Goal: Information Seeking & Learning: Check status

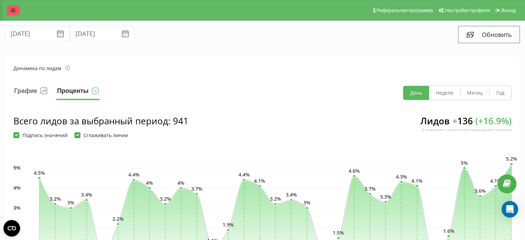
click at [13, 10] on icon at bounding box center [13, 10] width 4 height 5
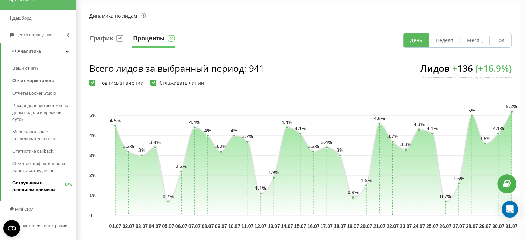
scroll to position [69, 0]
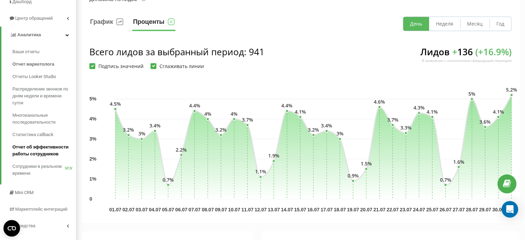
click at [41, 150] on span "Отчет об эффективности работы сотрудников" at bounding box center [42, 150] width 60 height 14
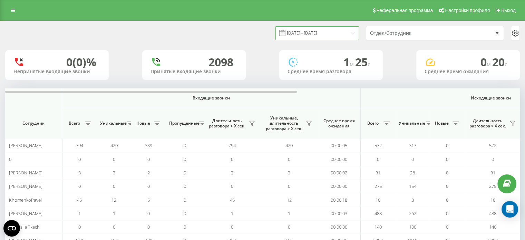
click at [345, 32] on input "19.07.2025 - 19.08.2025" at bounding box center [316, 32] width 83 height 13
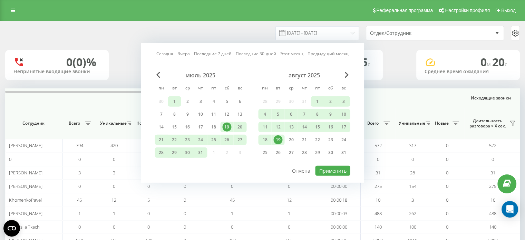
click at [175, 101] on div "1" at bounding box center [174, 101] width 9 height 9
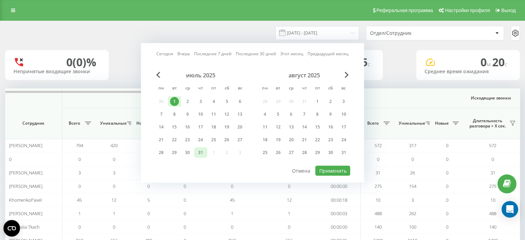
click at [195, 153] on div "31" at bounding box center [200, 152] width 13 height 10
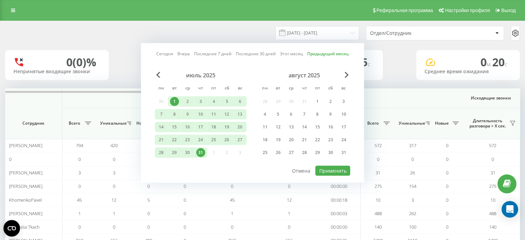
click at [179, 27] on div "19.07.2025 - 19.08.2025 Сегодня Вчера Последние 7 дней Последние 30 дней Этот м…" at bounding box center [262, 33] width 514 height 14
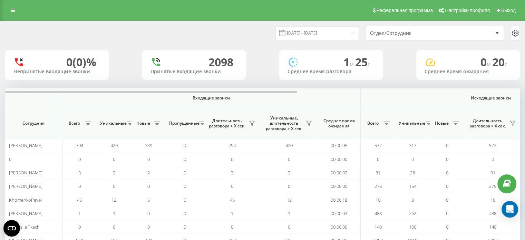
click at [493, 33] on div at bounding box center [497, 33] width 8 height 8
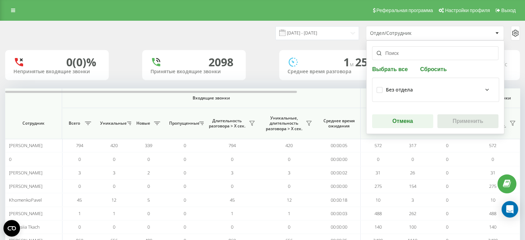
click at [389, 56] on input "text" at bounding box center [435, 53] width 126 height 14
click at [416, 91] on div "Без отдела" at bounding box center [440, 90] width 109 height 8
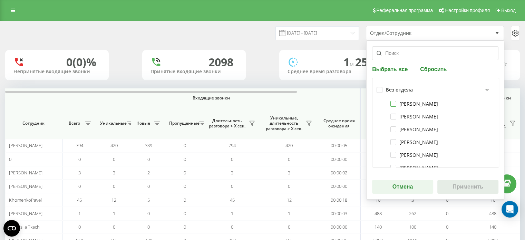
click at [392, 103] on label "Людмила Лаврентьєва" at bounding box center [414, 104] width 48 height 6
checkbox input "true"
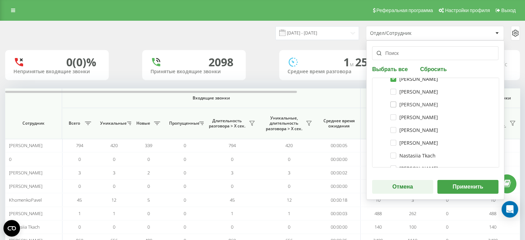
scroll to position [34, 0]
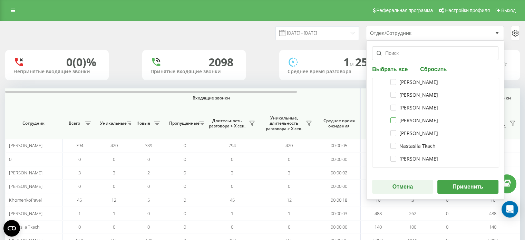
click at [391, 121] on label "Nadiia Wyrebska" at bounding box center [414, 120] width 48 height 6
checkbox input "true"
click at [390, 146] on label "Nastasiia Tkach" at bounding box center [412, 146] width 45 height 6
checkbox input "true"
click at [392, 158] on label "Kateryna Zinchenko" at bounding box center [414, 159] width 48 height 6
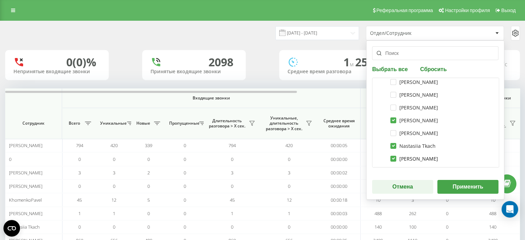
checkbox input "true"
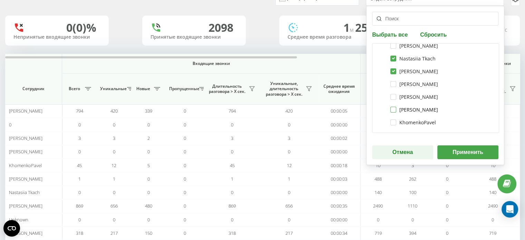
click at [393, 109] on label "Pavlo Melnyk" at bounding box center [414, 110] width 48 height 6
checkbox input "true"
click at [448, 155] on button "Применить" at bounding box center [467, 152] width 61 height 14
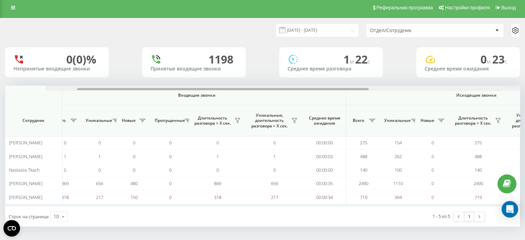
scroll to position [0, 0]
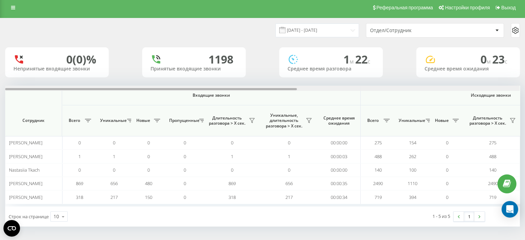
drag, startPoint x: 254, startPoint y: 88, endPoint x: 157, endPoint y: 109, distance: 99.4
click at [157, 109] on div "Входящие звонки Исходящие звонки Все звонки Сотрудник Всего Уникальные Новые Пр…" at bounding box center [262, 146] width 514 height 121
click at [350, 29] on input "[DATE] - [DATE]" at bounding box center [316, 29] width 83 height 13
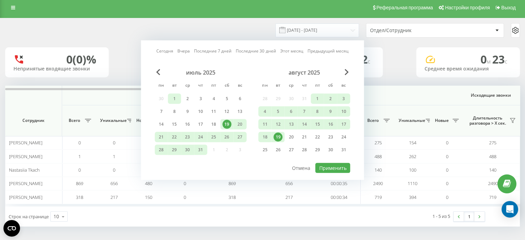
click at [174, 98] on div "1" at bounding box center [174, 98] width 9 height 9
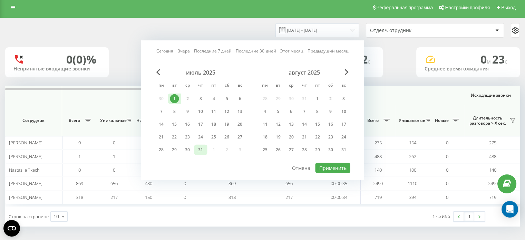
click at [199, 149] on div "31" at bounding box center [200, 149] width 9 height 9
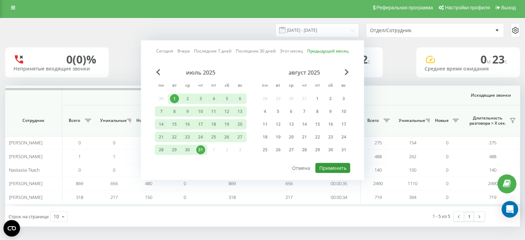
click at [326, 167] on button "Применить" at bounding box center [332, 168] width 35 height 10
type input "01.07.2025 - 31.07.2025"
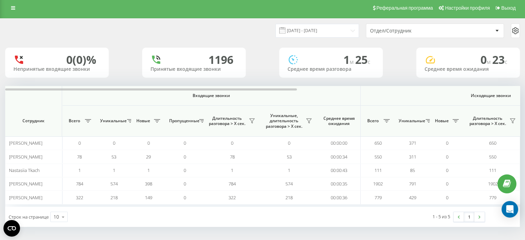
scroll to position [3, 0]
drag, startPoint x: 196, startPoint y: 90, endPoint x: 222, endPoint y: 90, distance: 26.6
click at [222, 90] on th "Входящие звонки" at bounding box center [211, 96] width 298 height 20
click at [169, 97] on span "Входящие звонки" at bounding box center [211, 95] width 262 height 6
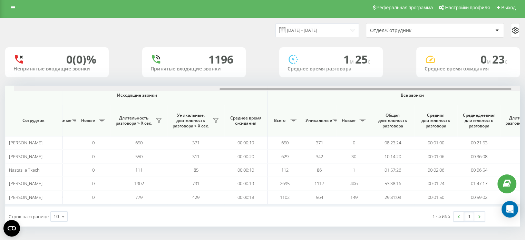
scroll to position [0, 391]
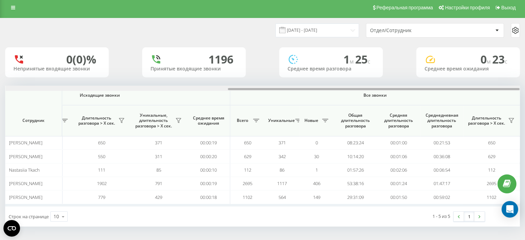
drag, startPoint x: 179, startPoint y: 88, endPoint x: 450, endPoint y: 99, distance: 271.3
click at [450, 99] on div "Входящие звонки Исходящие звонки Все звонки Сотрудник Всего Уникальные Новые Пр…" at bounding box center [262, 146] width 514 height 121
click at [511, 33] on icon at bounding box center [515, 30] width 8 height 8
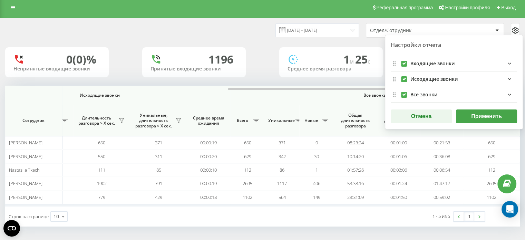
click at [507, 64] on icon "incomingFields quote list" at bounding box center [509, 63] width 8 height 8
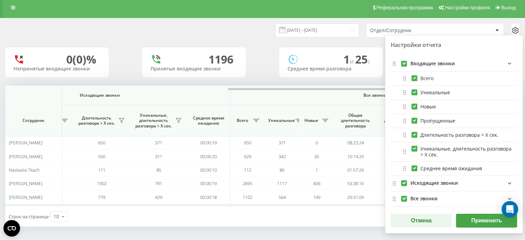
click at [412, 79] on label "Всего" at bounding box center [422, 78] width 22 height 6
checkbox input "false"
click at [403, 61] on label "incomingFields quote list" at bounding box center [404, 61] width 6 height 0
checkbox input "false"
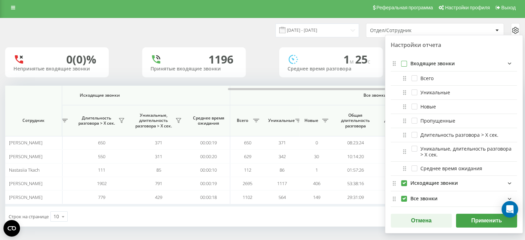
checkbox input "false"
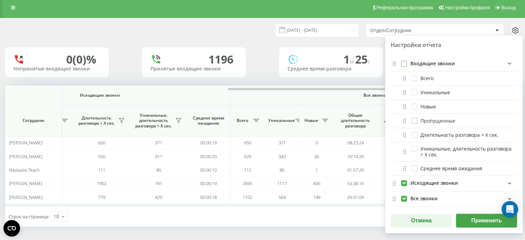
click at [417, 123] on label "Пропущенные" at bounding box center [433, 121] width 44 height 6
checkbox input "true"
click at [469, 220] on button "Применить" at bounding box center [486, 220] width 61 height 14
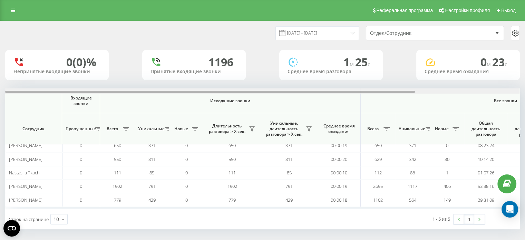
drag, startPoint x: 246, startPoint y: 92, endPoint x: 171, endPoint y: 94, distance: 74.2
click at [176, 93] on div "Входящие звонки Исходящие звонки Все звонки Сотрудник Пропущенные Всего Уникаль…" at bounding box center [262, 148] width 514 height 121
drag, startPoint x: 135, startPoint y: 91, endPoint x: 113, endPoint y: 93, distance: 21.6
click at [113, 93] on div at bounding box center [262, 90] width 514 height 5
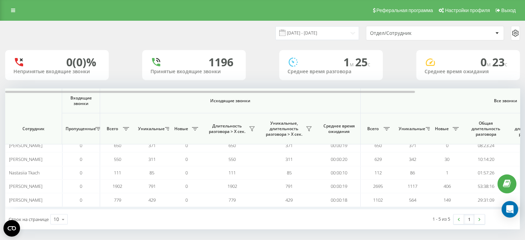
click at [516, 36] on icon at bounding box center [515, 33] width 8 height 8
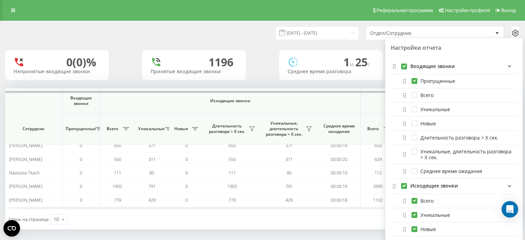
click at [404, 63] on label "incomingFields quote list" at bounding box center [404, 63] width 6 height 0
checkbox input "false"
click at [404, 63] on label "incomingFields quote list" at bounding box center [404, 63] width 6 height 0
checkbox input "true"
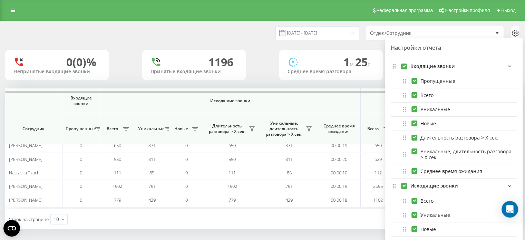
checkbox input "true"
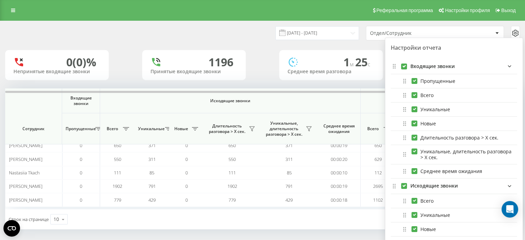
checkbox input "true"
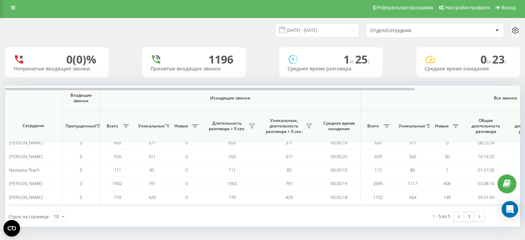
click at [516, 28] on icon at bounding box center [515, 30] width 6 height 6
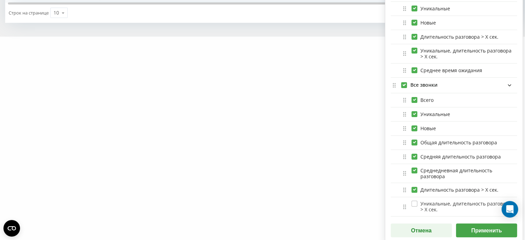
click at [416, 200] on label "Уникальные, длительность разговора > Х сек." at bounding box center [462, 206] width 102 height 12
checkbox input "true"
click at [477, 226] on button "Применить" at bounding box center [486, 230] width 61 height 14
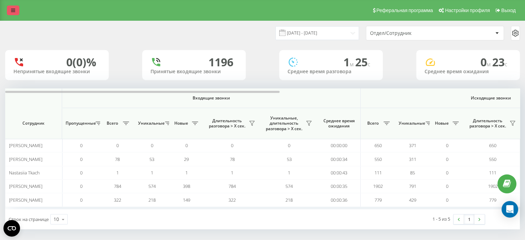
click at [9, 9] on link at bounding box center [13, 11] width 12 height 10
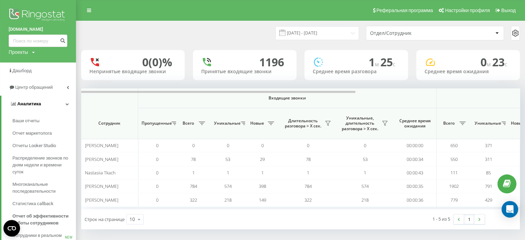
click at [41, 101] on link "Аналитика" at bounding box center [38, 104] width 74 height 17
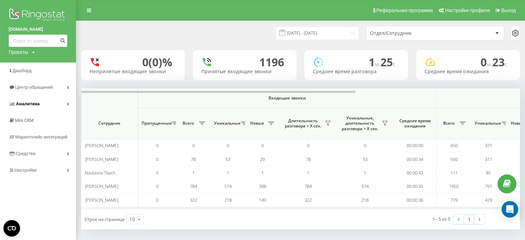
click at [41, 101] on link "Аналитика" at bounding box center [38, 104] width 76 height 17
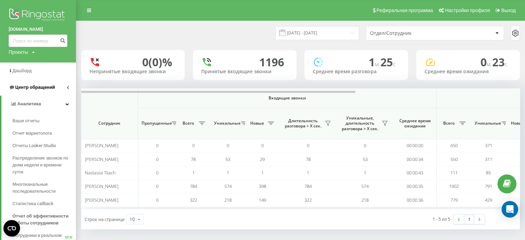
click at [46, 92] on link "Центр обращений" at bounding box center [38, 87] width 76 height 17
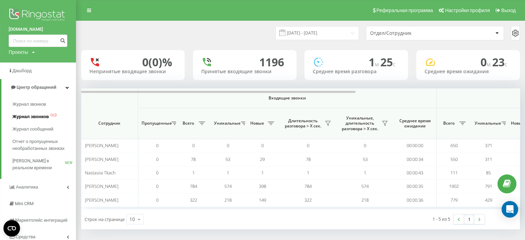
click at [44, 118] on span "Журнал звонков" at bounding box center [30, 116] width 36 height 7
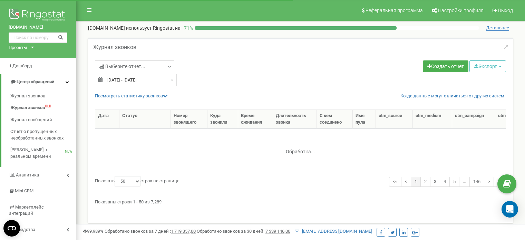
select select "50"
click at [44, 139] on span "Отчет о пропущенных необработанных звонках" at bounding box center [41, 134] width 62 height 13
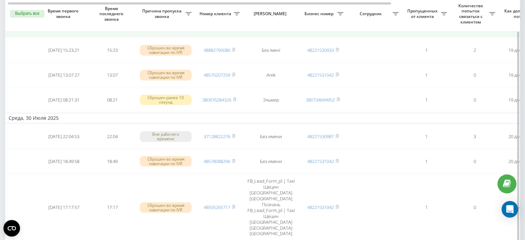
scroll to position [103, 0]
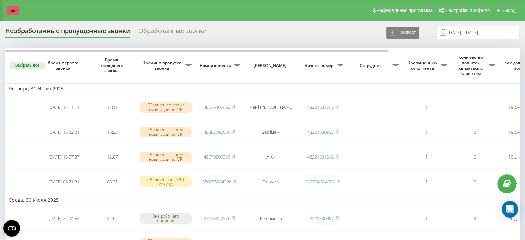
click at [11, 9] on icon at bounding box center [13, 10] width 4 height 5
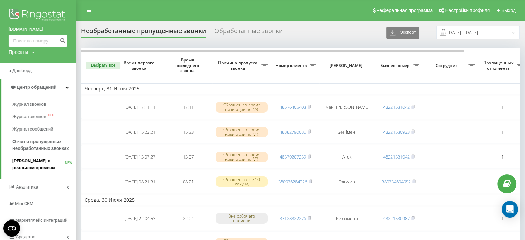
scroll to position [34, 0]
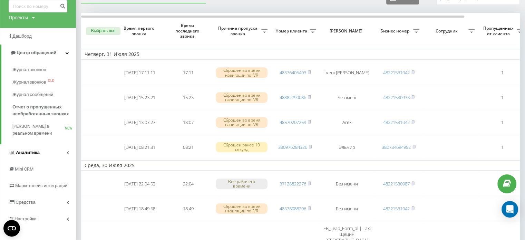
click at [40, 152] on link "Аналитика" at bounding box center [38, 152] width 76 height 17
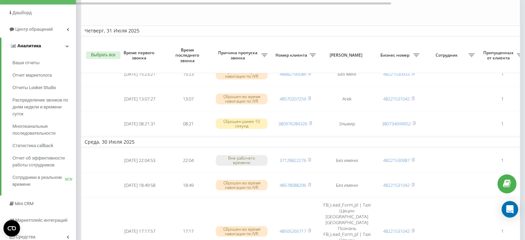
scroll to position [103, 0]
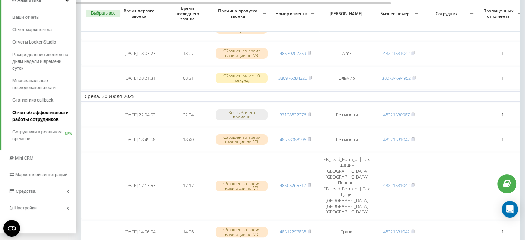
click at [21, 116] on span "Отчет об эффективности работы сотрудников" at bounding box center [42, 116] width 60 height 14
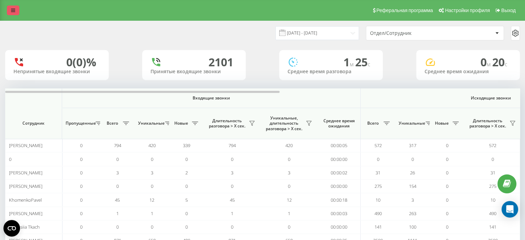
click at [12, 14] on link at bounding box center [13, 11] width 12 height 10
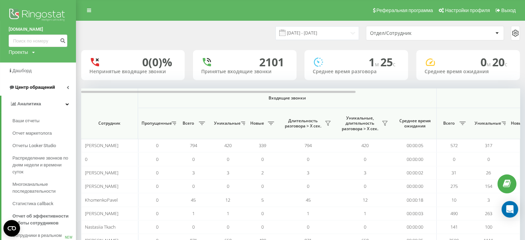
click at [53, 87] on link "Центр обращений" at bounding box center [38, 87] width 76 height 17
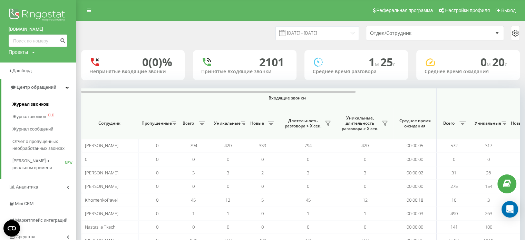
click at [38, 103] on span "Журнал звонков" at bounding box center [30, 104] width 36 height 7
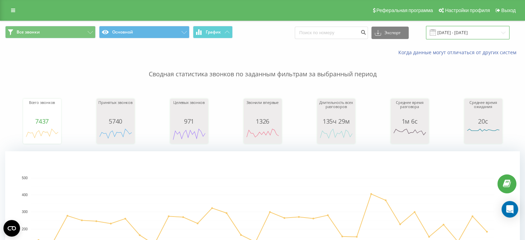
click at [451, 33] on input "19.07.2025 - 19.08.2025" at bounding box center [467, 32] width 83 height 13
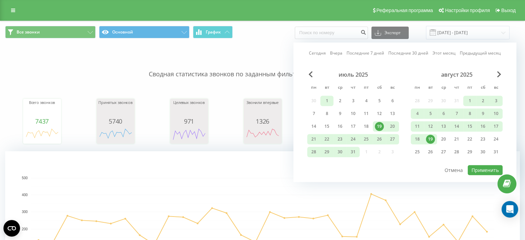
click at [326, 98] on div "1" at bounding box center [326, 100] width 9 height 9
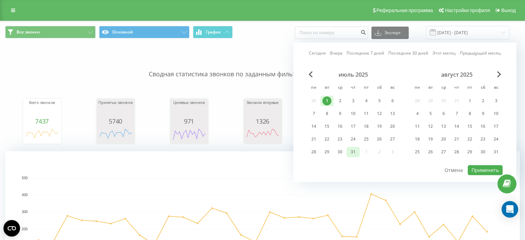
click at [358, 148] on div "31" at bounding box center [352, 152] width 13 height 10
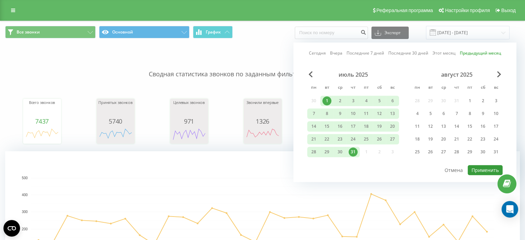
click at [473, 168] on button "Применить" at bounding box center [484, 170] width 35 height 10
type input "[DATE] - [DATE]"
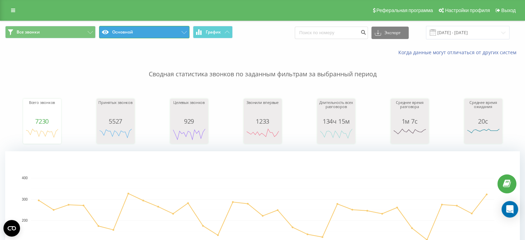
click at [160, 33] on button "Основной" at bounding box center [144, 32] width 90 height 12
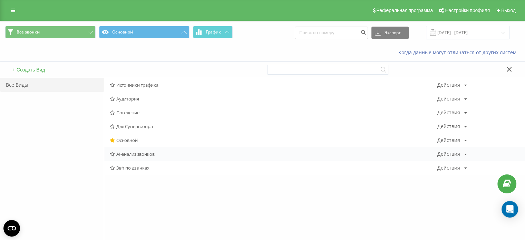
click at [122, 156] on span "AI-анализ звонков" at bounding box center [273, 153] width 327 height 5
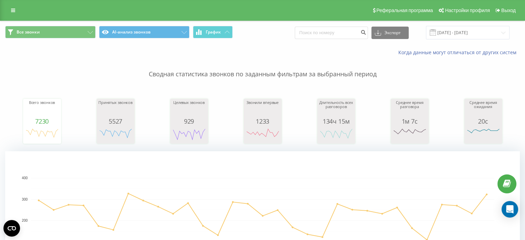
click at [11, 16] on div "Реферальная программа Настройки профиля Выход" at bounding box center [262, 10] width 525 height 21
click at [11, 11] on icon at bounding box center [13, 10] width 4 height 5
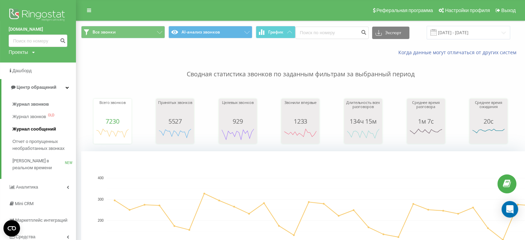
click at [28, 130] on span "Журнал сообщений" at bounding box center [33, 129] width 43 height 7
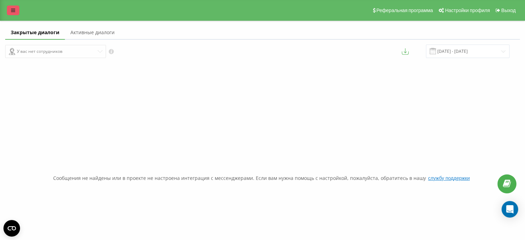
click at [13, 7] on link at bounding box center [13, 11] width 12 height 10
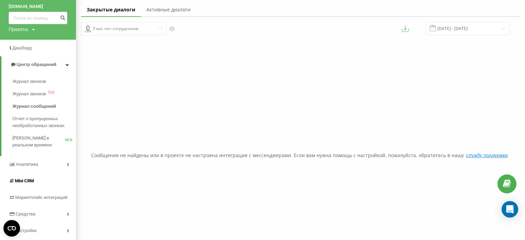
scroll to position [63, 0]
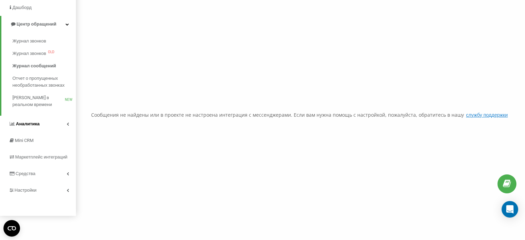
click at [48, 123] on link "Аналитика" at bounding box center [38, 124] width 76 height 17
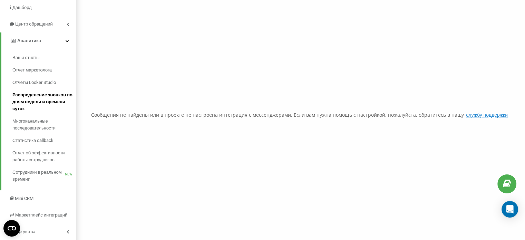
click at [37, 101] on span "Распределение звонков по дням недели и времени суток" at bounding box center [42, 101] width 60 height 21
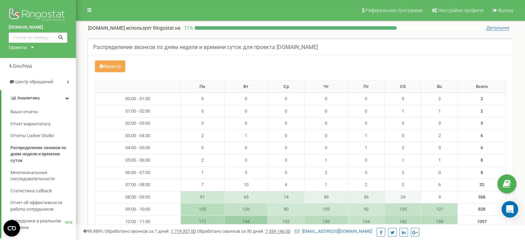
click at [110, 67] on button "Фильтр" at bounding box center [110, 66] width 30 height 12
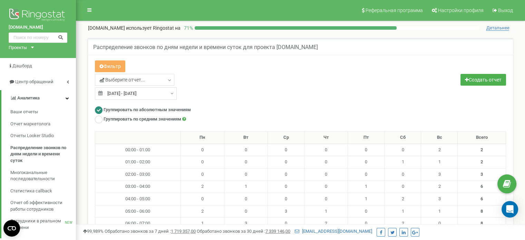
type input "20.07.2025"
type input "19.08.2025"
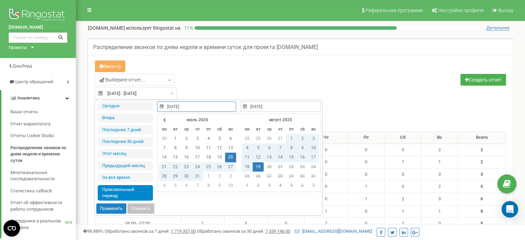
click at [135, 93] on input "20.07.2025 - 19.08.2025" at bounding box center [136, 93] width 82 height 12
type input "01.07.2025"
click at [176, 137] on td "1" at bounding box center [175, 138] width 11 height 9
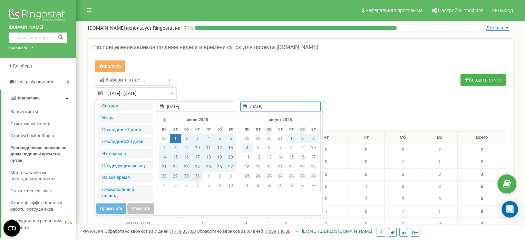
type input "31.07.2025"
click at [192, 177] on td "31" at bounding box center [197, 175] width 11 height 9
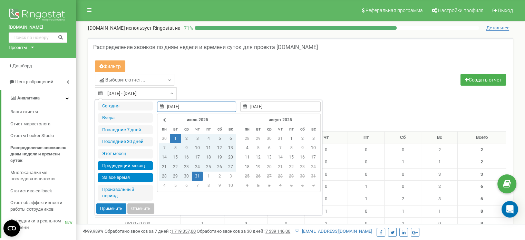
type input "29.04.2020"
type input "19.08.2025"
type input "01.07.2025"
type input "31.07.2025"
type input "29.04.2020"
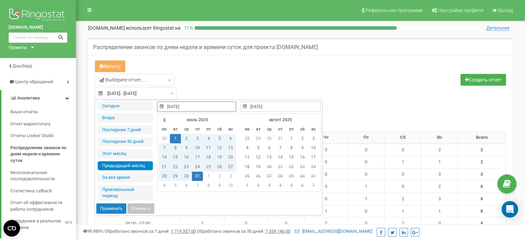
type input "19.08.2025"
type input "01.07.2025"
type input "31.07.2025"
click at [102, 208] on button "Применить" at bounding box center [111, 208] width 30 height 10
type input "[DATE] - [DATE]"
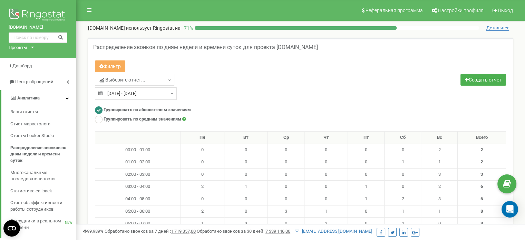
scroll to position [34, 0]
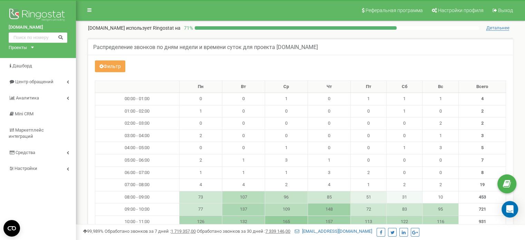
click at [114, 67] on button "Фильтр" at bounding box center [110, 66] width 30 height 12
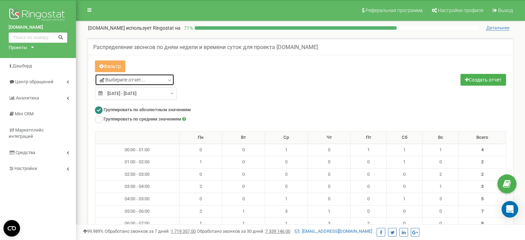
click at [136, 83] on link "Выберите отчет..." at bounding box center [134, 80] width 79 height 12
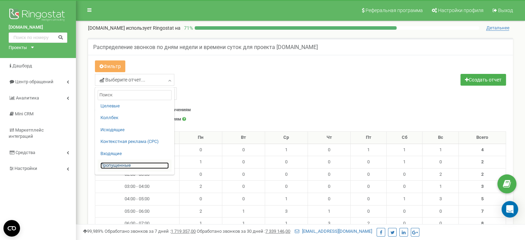
click at [132, 165] on link "Пропущенные" at bounding box center [134, 165] width 68 height 7
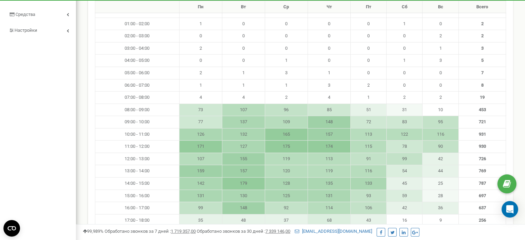
scroll to position [157, 0]
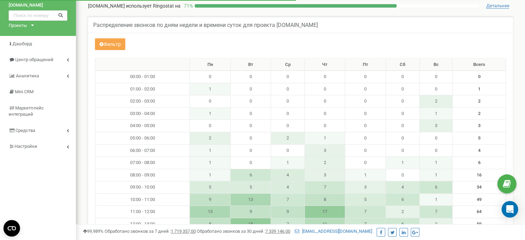
scroll to position [34, 0]
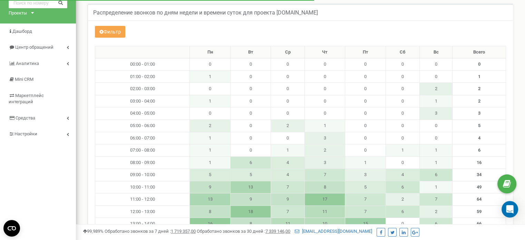
click at [106, 32] on button "Фильтр" at bounding box center [110, 32] width 30 height 12
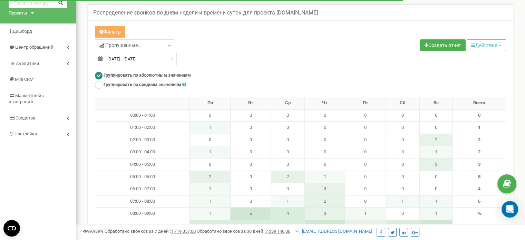
click at [345, 55] on div "Пропущенные... Целевые [GEOGRAPHIC_DATA] Исходящие Контекстная реклама (CPC) Вх…" at bounding box center [300, 52] width 421 height 26
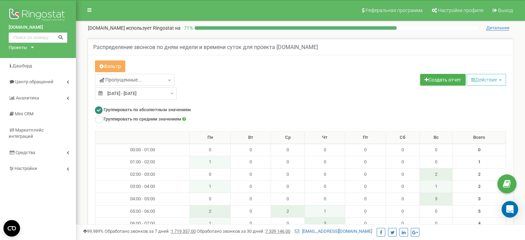
scroll to position [0, 0]
click at [145, 80] on link "Пропущенные..." at bounding box center [134, 80] width 79 height 12
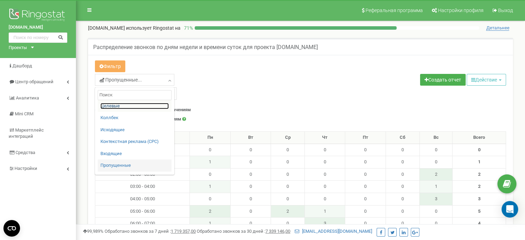
click at [128, 105] on link "Целевые" at bounding box center [134, 106] width 68 height 7
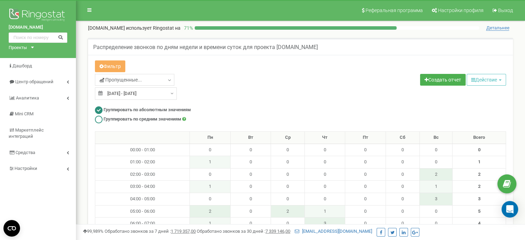
click at [99, 118] on ins at bounding box center [99, 120] width 8 height 8
radio input "false"
radio input "true"
click at [96, 112] on ins at bounding box center [99, 110] width 8 height 8
radio input "true"
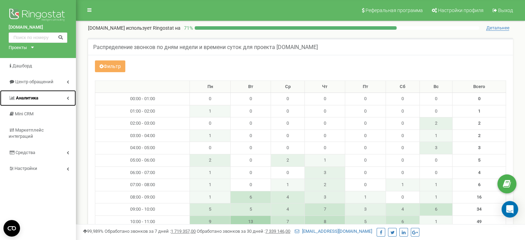
click at [47, 98] on link "Аналитика" at bounding box center [38, 98] width 76 height 16
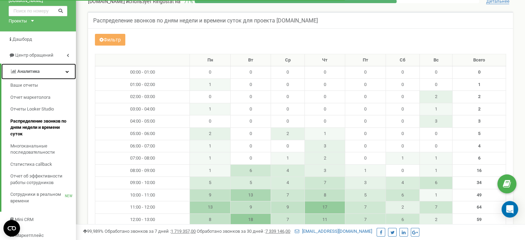
scroll to position [34, 0]
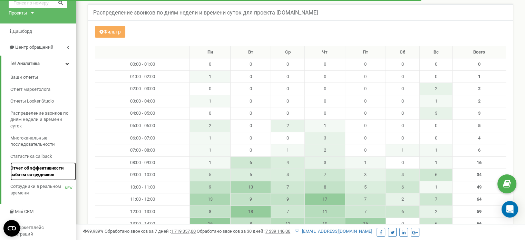
click at [54, 168] on span "Отчет об эффективности работы сотрудников" at bounding box center [41, 171] width 62 height 13
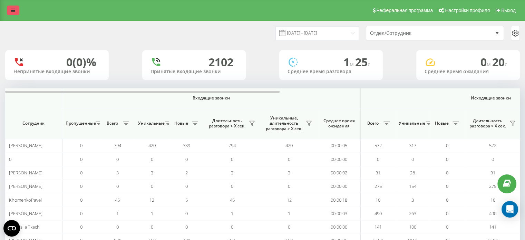
click at [11, 8] on icon at bounding box center [13, 10] width 4 height 5
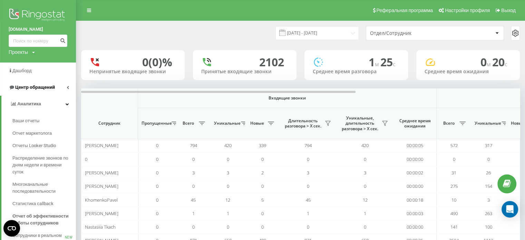
click at [53, 90] on span "Центр обращений" at bounding box center [35, 86] width 40 height 5
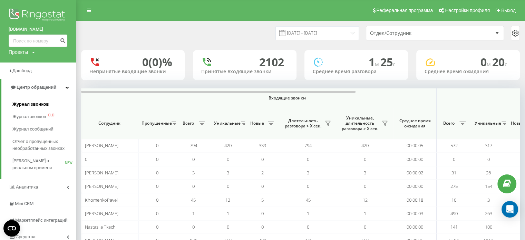
click at [45, 103] on span "Журнал звонков" at bounding box center [30, 104] width 36 height 7
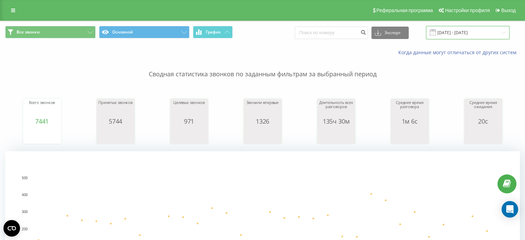
click at [463, 33] on input "[DATE] - [DATE]" at bounding box center [467, 32] width 83 height 13
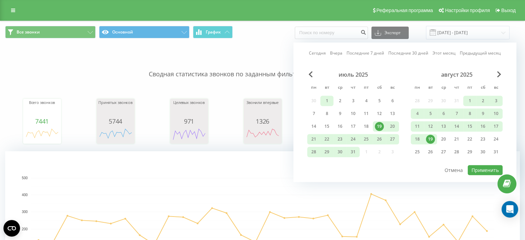
click at [329, 98] on div "1" at bounding box center [326, 100] width 9 height 9
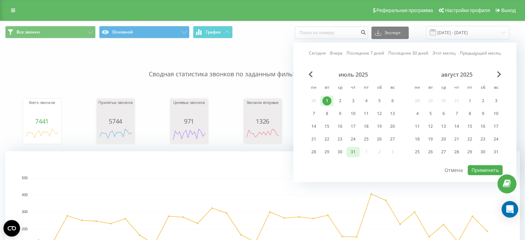
click at [351, 151] on div "31" at bounding box center [352, 151] width 9 height 9
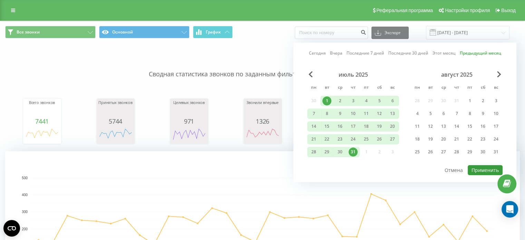
click at [479, 167] on button "Применить" at bounding box center [484, 170] width 35 height 10
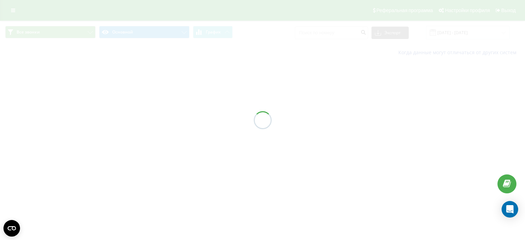
type input "01.07.2025 - 31.07.2025"
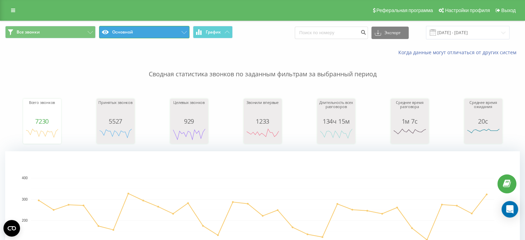
click at [123, 33] on button "Основной" at bounding box center [144, 32] width 90 height 12
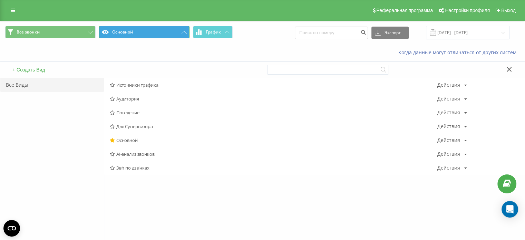
click at [123, 34] on button "Основной" at bounding box center [144, 32] width 90 height 12
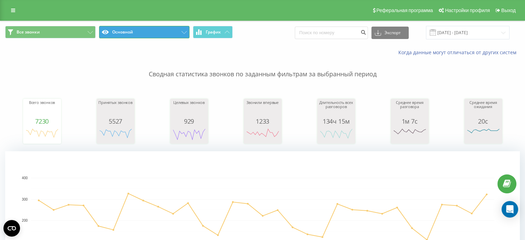
click at [134, 33] on button "Основной" at bounding box center [144, 32] width 90 height 12
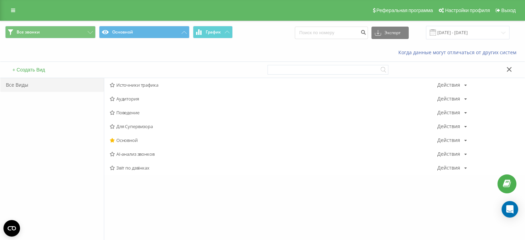
click at [99, 48] on div "Когда данные могут отличаться от других систем" at bounding box center [262, 52] width 524 height 17
click at [212, 30] on span "График" at bounding box center [213, 32] width 15 height 5
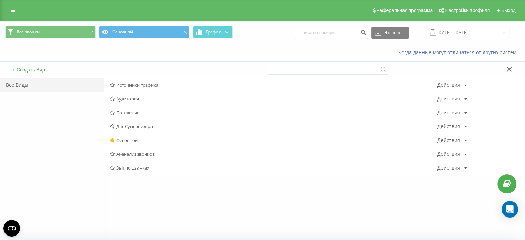
click at [132, 49] on div "Когда данные могут отличаться от других систем" at bounding box center [262, 52] width 524 height 17
click at [114, 35] on button "Основной" at bounding box center [144, 32] width 90 height 12
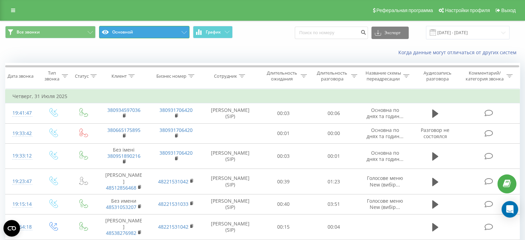
click at [173, 36] on button "Основной" at bounding box center [144, 32] width 90 height 12
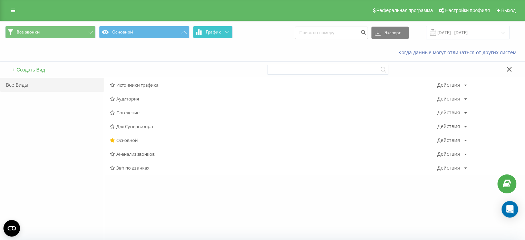
click at [219, 34] on span "График" at bounding box center [213, 32] width 15 height 5
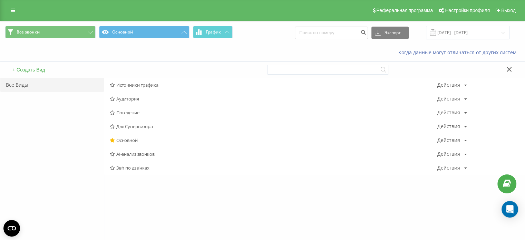
click at [274, 41] on div "Все звонки Основной График Экспорт .csv .xls .xlsx 01.07.2025 - 31.07.2025" at bounding box center [262, 32] width 524 height 23
click at [51, 53] on div "Когда данные могут отличаться от других систем" at bounding box center [262, 52] width 524 height 17
click at [50, 29] on button "Все звонки" at bounding box center [50, 32] width 90 height 12
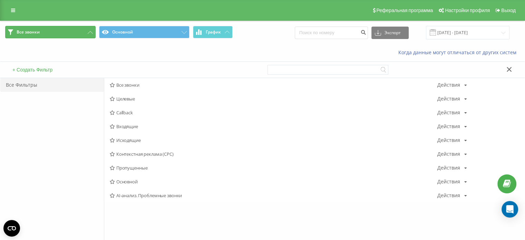
click at [50, 29] on button "Все звонки" at bounding box center [50, 32] width 90 height 12
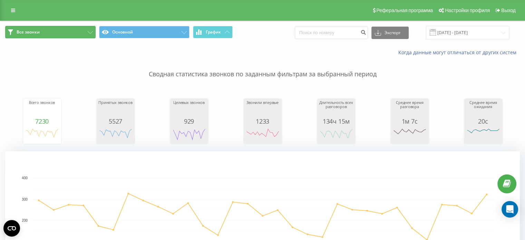
click at [50, 29] on button "Все звонки" at bounding box center [50, 32] width 90 height 12
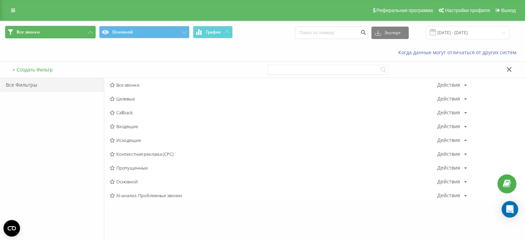
click at [50, 29] on button "Все звонки" at bounding box center [50, 32] width 90 height 12
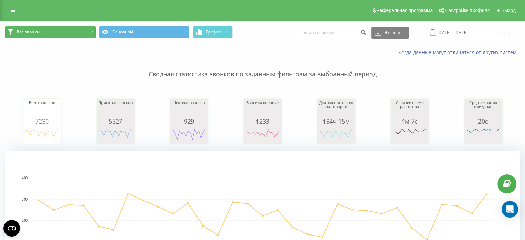
click at [59, 34] on button "Все звонки" at bounding box center [50, 32] width 90 height 12
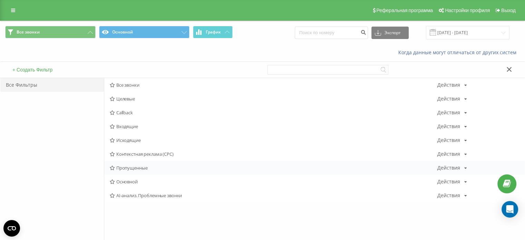
click at [128, 169] on span "Пропущенные" at bounding box center [273, 167] width 327 height 5
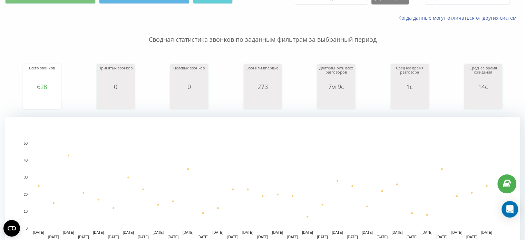
scroll to position [69, 0]
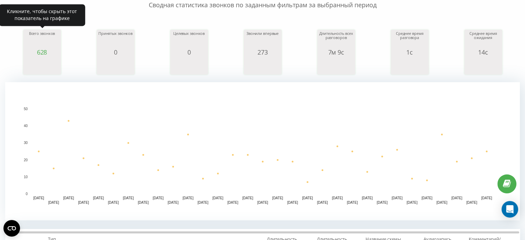
click at [42, 52] on div "628" at bounding box center [42, 52] width 34 height 7
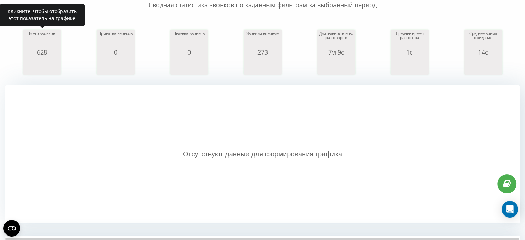
click at [42, 52] on div "628" at bounding box center [42, 52] width 34 height 7
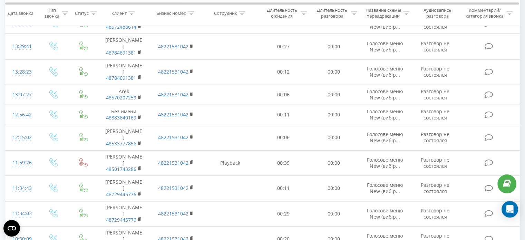
scroll to position [651, 0]
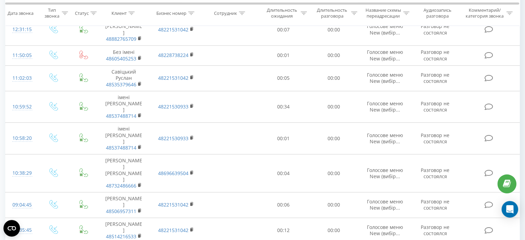
scroll to position [703, 0]
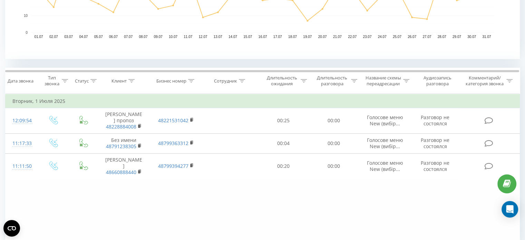
scroll to position [265, 0]
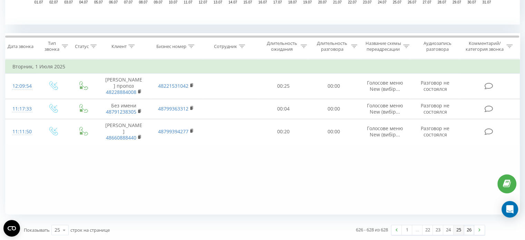
click at [459, 227] on link "25" at bounding box center [458, 230] width 10 height 10
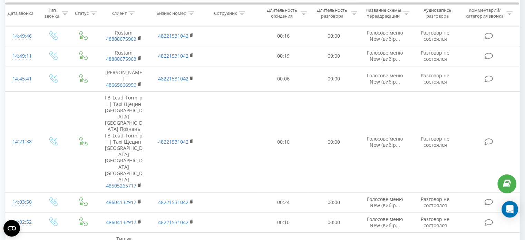
scroll to position [692, 0]
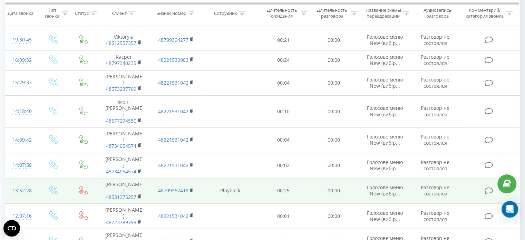
scroll to position [664, 0]
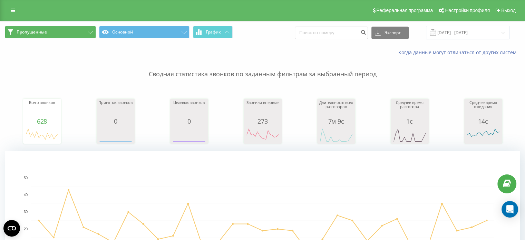
click at [86, 30] on button "Пропущенные" at bounding box center [50, 32] width 90 height 12
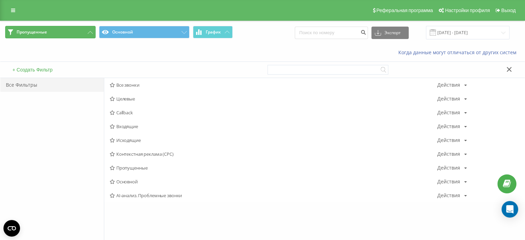
click at [81, 29] on button "Пропущенные" at bounding box center [50, 32] width 90 height 12
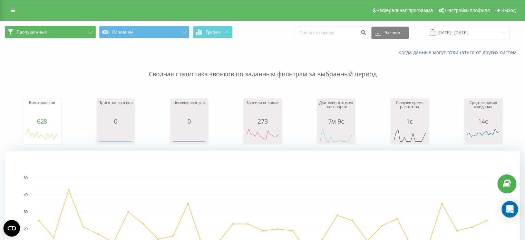
click at [90, 31] on icon at bounding box center [90, 32] width 5 height 3
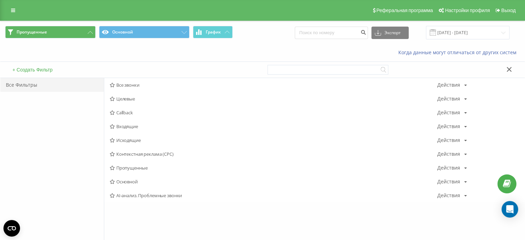
click at [30, 87] on div "Все Фильтры" at bounding box center [51, 85] width 103 height 14
click at [120, 82] on span "Все звонки" at bounding box center [273, 84] width 327 height 5
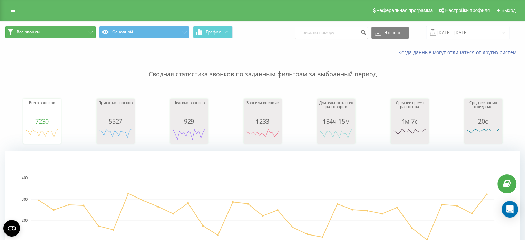
click at [64, 34] on button "Все звонки" at bounding box center [50, 32] width 90 height 12
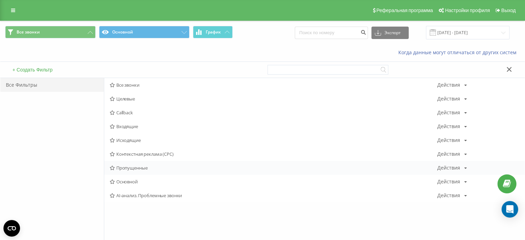
click at [120, 166] on span "Пропущенные" at bounding box center [273, 167] width 327 height 5
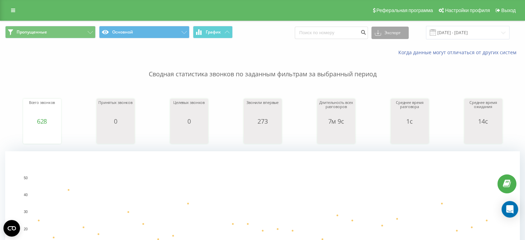
click at [386, 28] on button "Экспорт" at bounding box center [389, 33] width 37 height 12
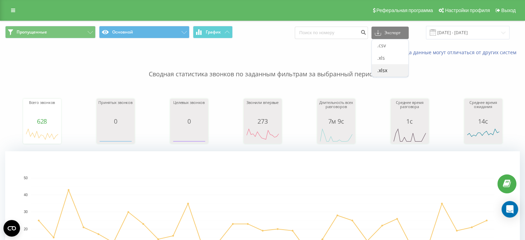
click at [387, 73] on span ".xlsx" at bounding box center [382, 70] width 10 height 7
click at [14, 7] on link at bounding box center [13, 11] width 12 height 10
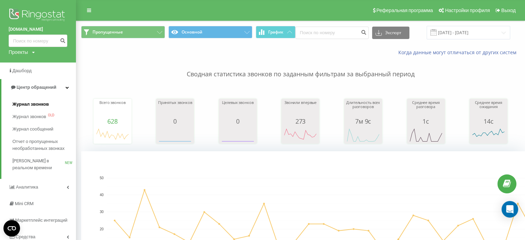
click at [37, 102] on span "Журнал звонков" at bounding box center [30, 104] width 36 height 7
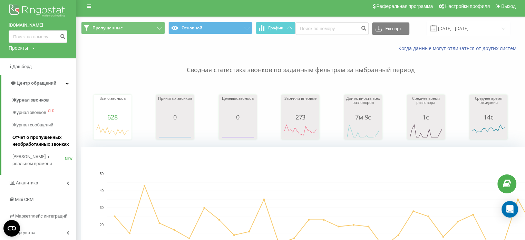
scroll to position [69, 0]
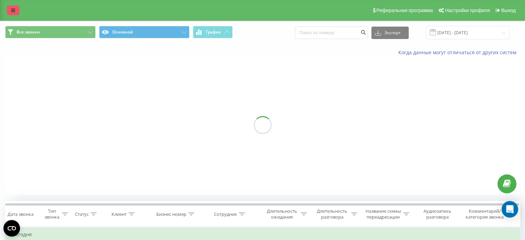
click at [10, 8] on link at bounding box center [13, 11] width 12 height 10
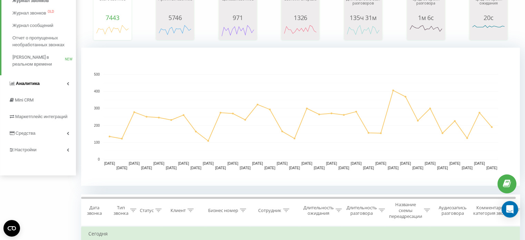
click at [46, 84] on link "Аналитика" at bounding box center [38, 83] width 76 height 17
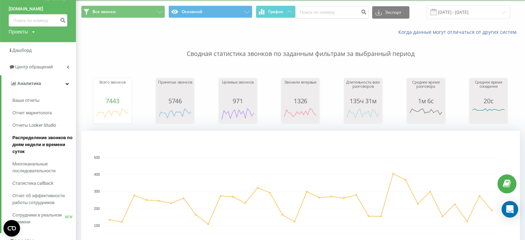
click at [51, 143] on span "Распределение звонков по дням недели и времени суток" at bounding box center [42, 144] width 60 height 21
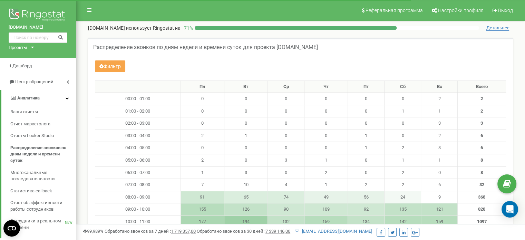
click at [111, 69] on button "Фильтр" at bounding box center [110, 66] width 30 height 12
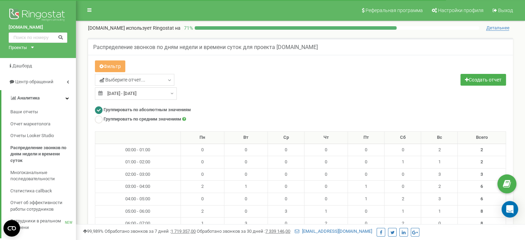
type input "[DATE]"
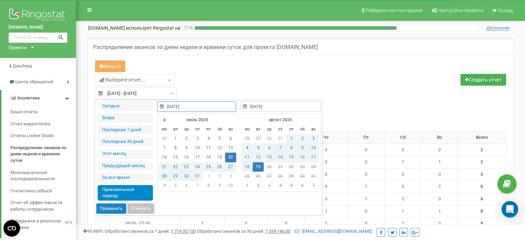
click at [118, 93] on input "[DATE] - [DATE]" at bounding box center [136, 93] width 82 height 12
type input "[DATE]"
click at [175, 138] on td "1" at bounding box center [175, 138] width 11 height 9
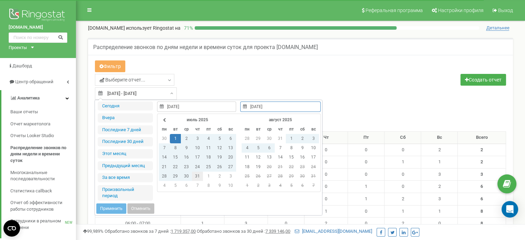
type input "[DATE]"
click at [196, 175] on td "31" at bounding box center [197, 175] width 11 height 9
type input "[DATE]"
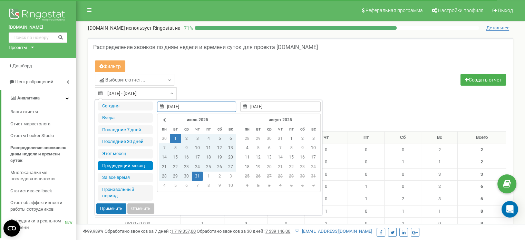
click at [108, 205] on button "Применить" at bounding box center [111, 208] width 30 height 10
type input "[DATE] - [DATE]"
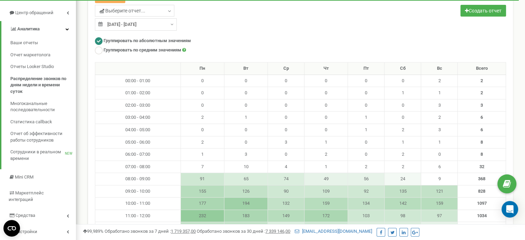
scroll to position [34, 0]
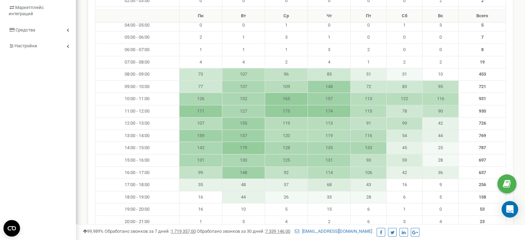
scroll to position [138, 0]
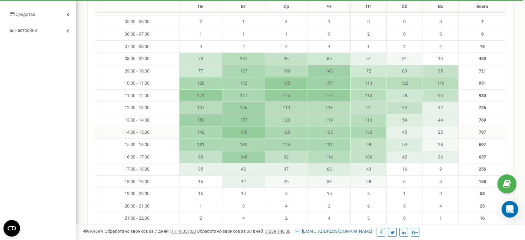
click at [249, 129] on td "179" at bounding box center [243, 132] width 43 height 12
click at [246, 131] on td "179" at bounding box center [243, 132] width 43 height 12
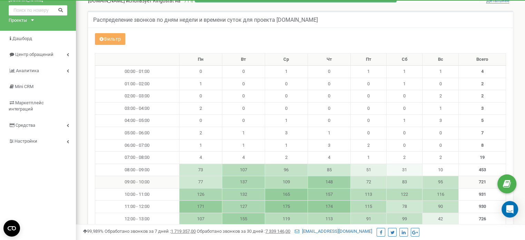
scroll to position [0, 0]
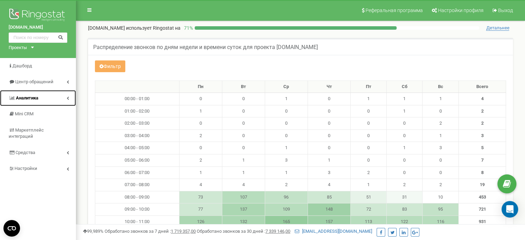
click at [36, 101] on link "Аналитика" at bounding box center [38, 98] width 76 height 16
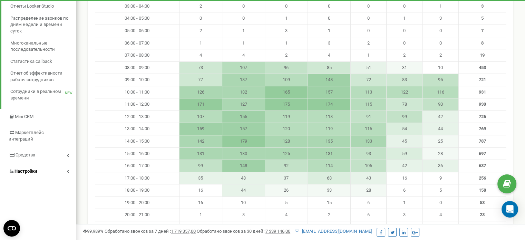
scroll to position [34, 0]
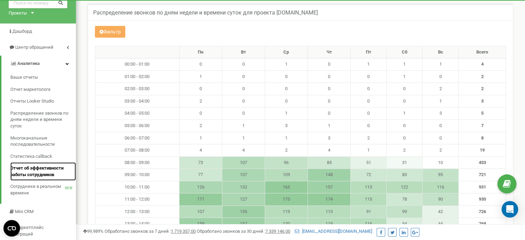
click at [54, 168] on span "Отчет об эффективности работы сотрудников" at bounding box center [41, 171] width 62 height 13
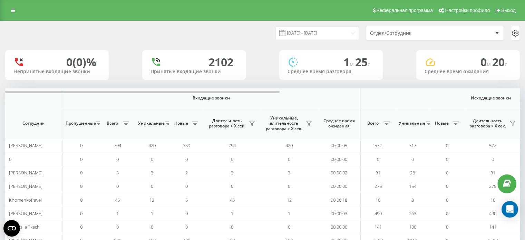
click at [21, 7] on div "Реферальная программа Настройки профиля Выход" at bounding box center [262, 10] width 525 height 21
click at [15, 6] on link at bounding box center [13, 11] width 12 height 10
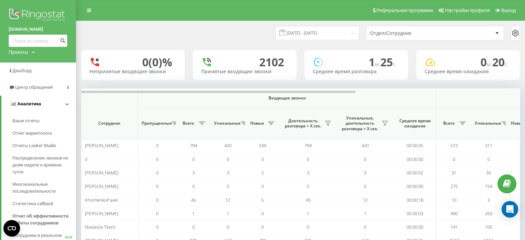
click at [51, 103] on link "Аналитика" at bounding box center [38, 104] width 74 height 17
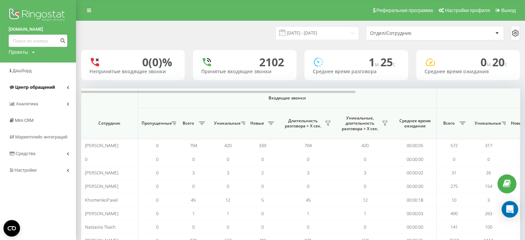
click at [60, 88] on link "Центр обращений" at bounding box center [38, 87] width 76 height 17
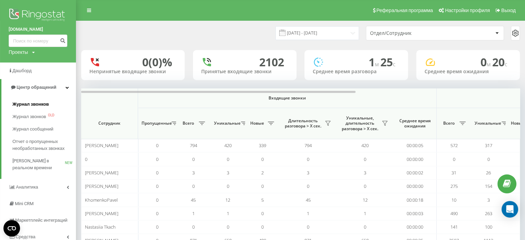
click at [44, 107] on span "Журнал звонков" at bounding box center [30, 104] width 36 height 7
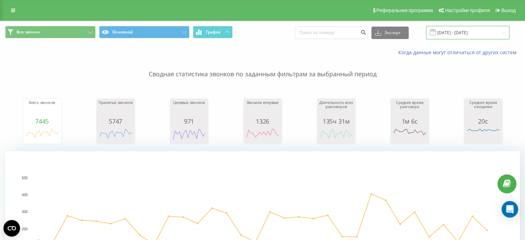
click at [474, 31] on input "[DATE] - [DATE]" at bounding box center [467, 32] width 83 height 13
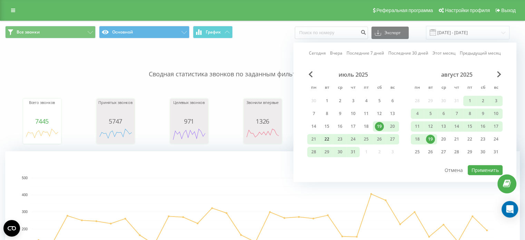
drag, startPoint x: 324, startPoint y: 101, endPoint x: 330, endPoint y: 136, distance: 35.6
click at [324, 101] on div "1" at bounding box center [326, 100] width 9 height 9
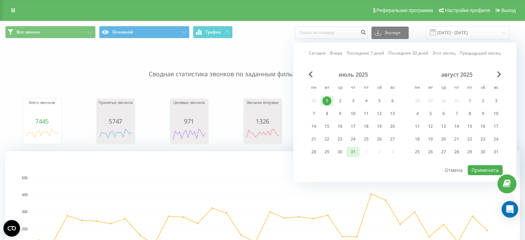
click at [348, 152] on div "31" at bounding box center [352, 152] width 13 height 10
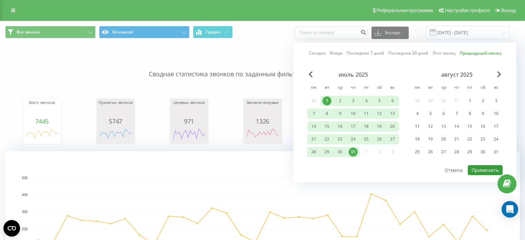
click at [486, 165] on button "Применить" at bounding box center [484, 170] width 35 height 10
type input "01.07.2025 - 31.07.2025"
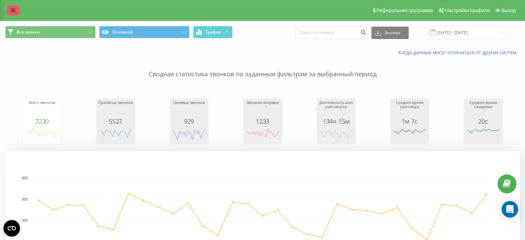
click at [8, 10] on link at bounding box center [13, 11] width 12 height 10
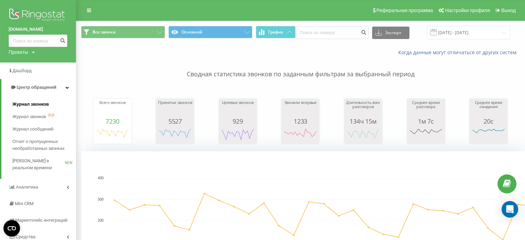
click at [35, 103] on span "Журнал звонков" at bounding box center [30, 104] width 36 height 7
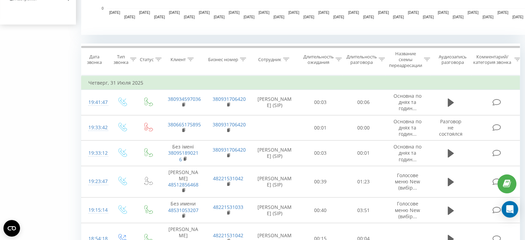
scroll to position [241, 0]
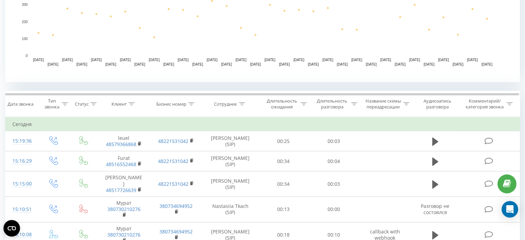
scroll to position [172, 0]
